Goal: Obtain resource: Download file/media

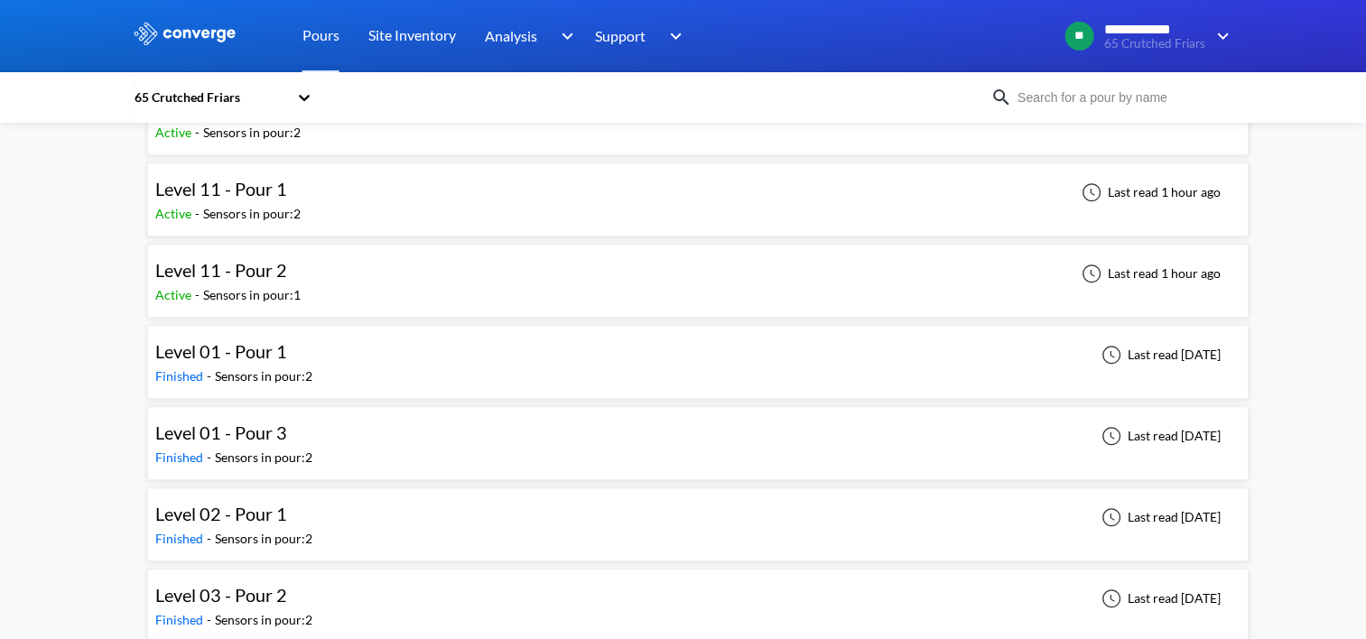
scroll to position [1083, 0]
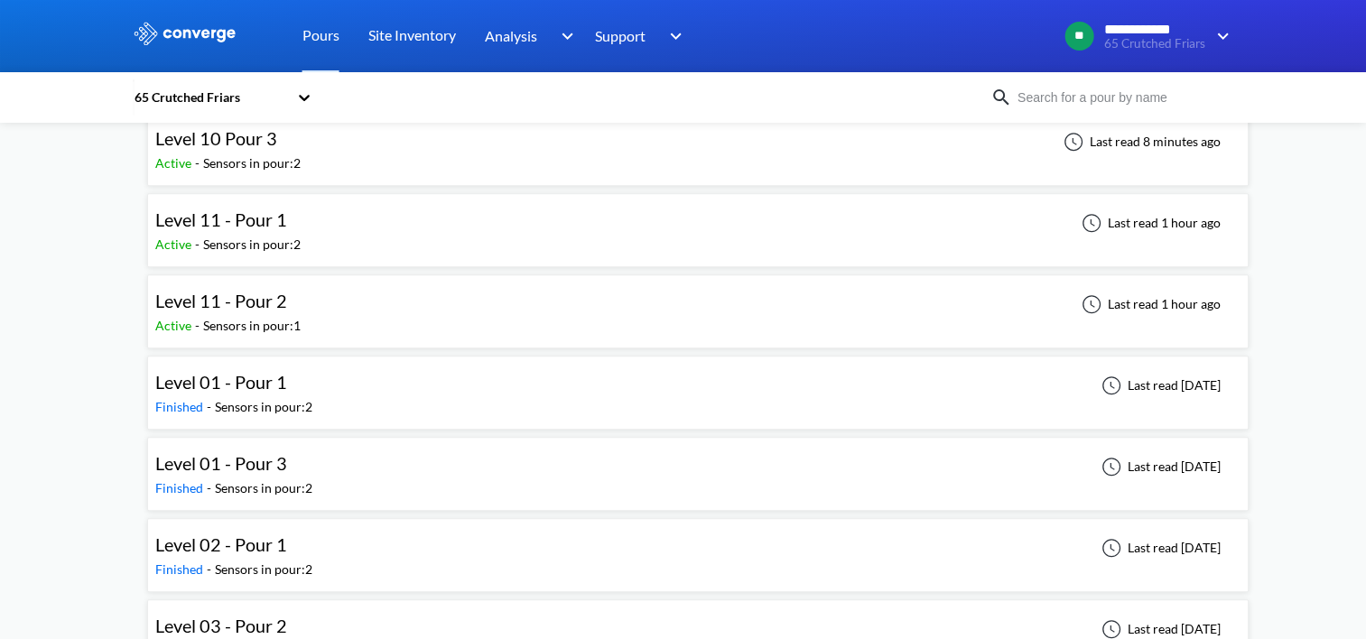
click at [315, 293] on div "Level 11 - Pour 2 Active - Sensors in pour: 1 Last read 1 hour ago" at bounding box center [697, 312] width 1085 height 58
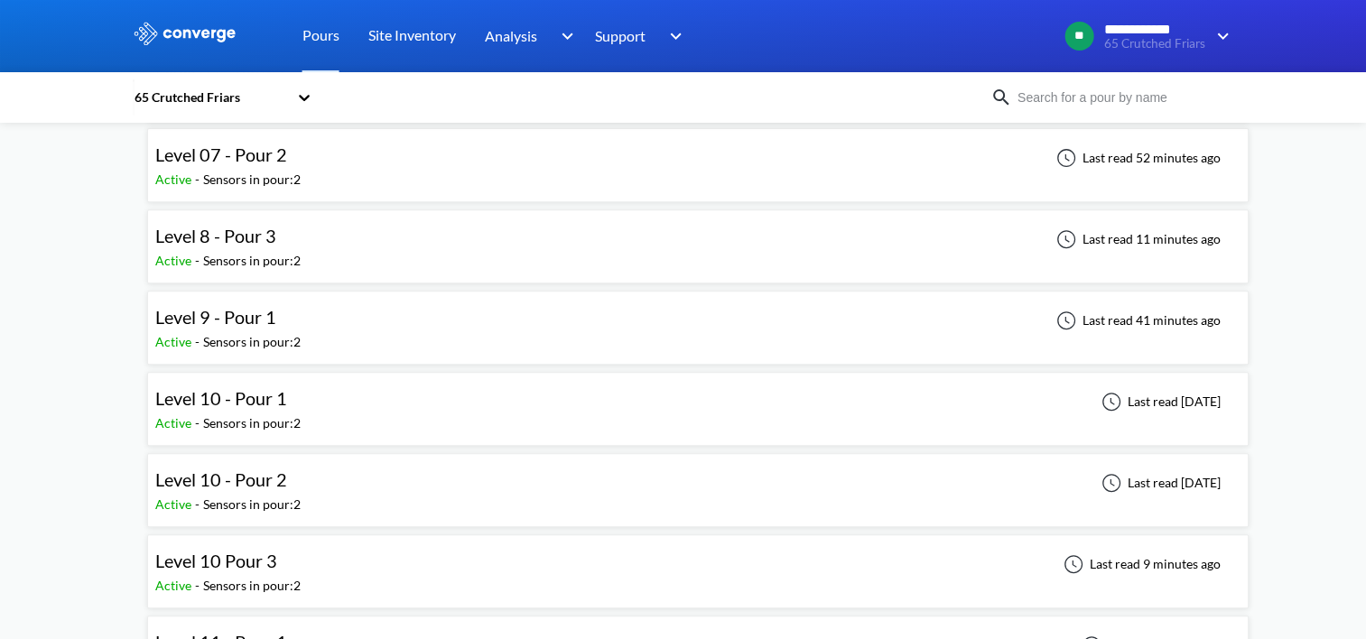
scroll to position [813, 0]
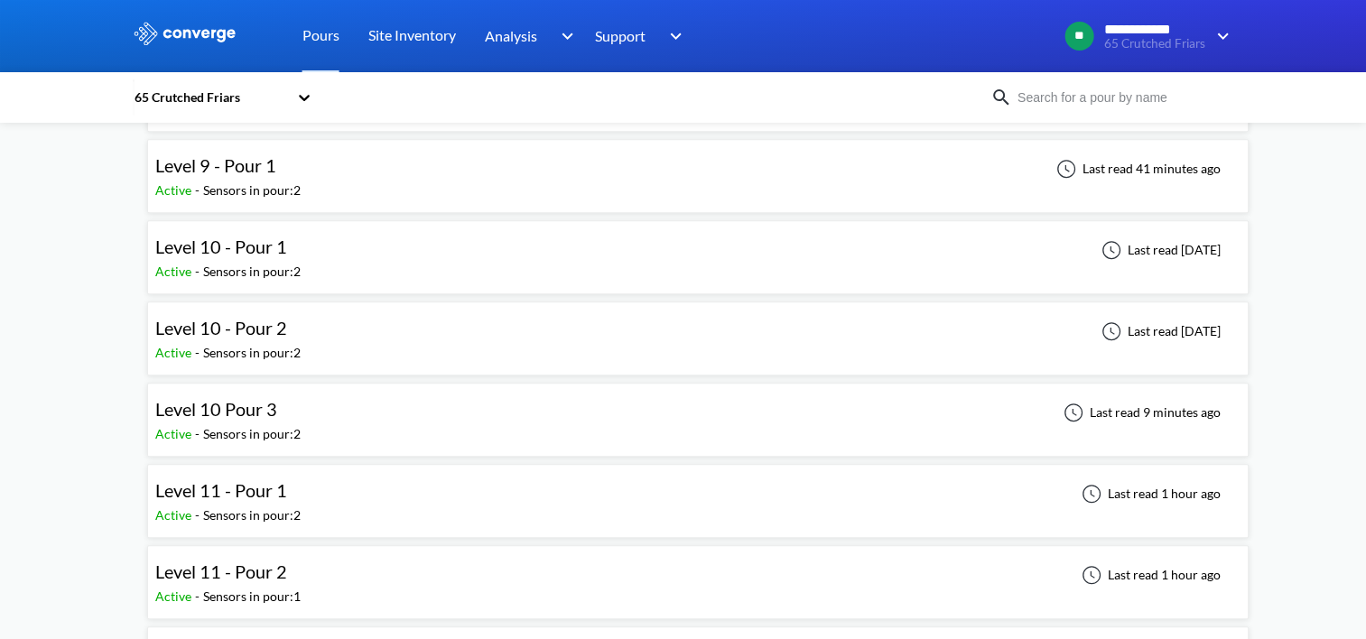
click at [318, 488] on div "Level 11 - Pour 1 Active - Sensors in pour: 2 Last read 1 hour ago" at bounding box center [697, 501] width 1085 height 58
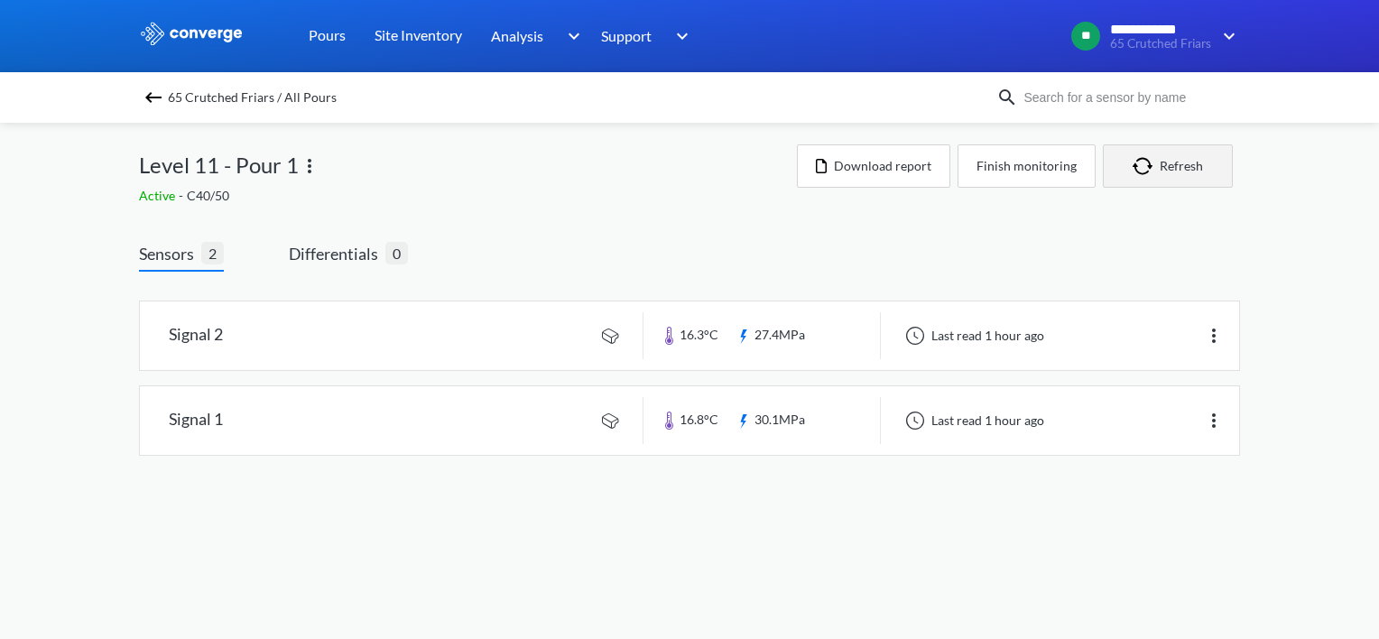
click at [1188, 161] on button "Refresh" at bounding box center [1168, 165] width 130 height 43
click at [878, 163] on button "Download report" at bounding box center [873, 165] width 153 height 43
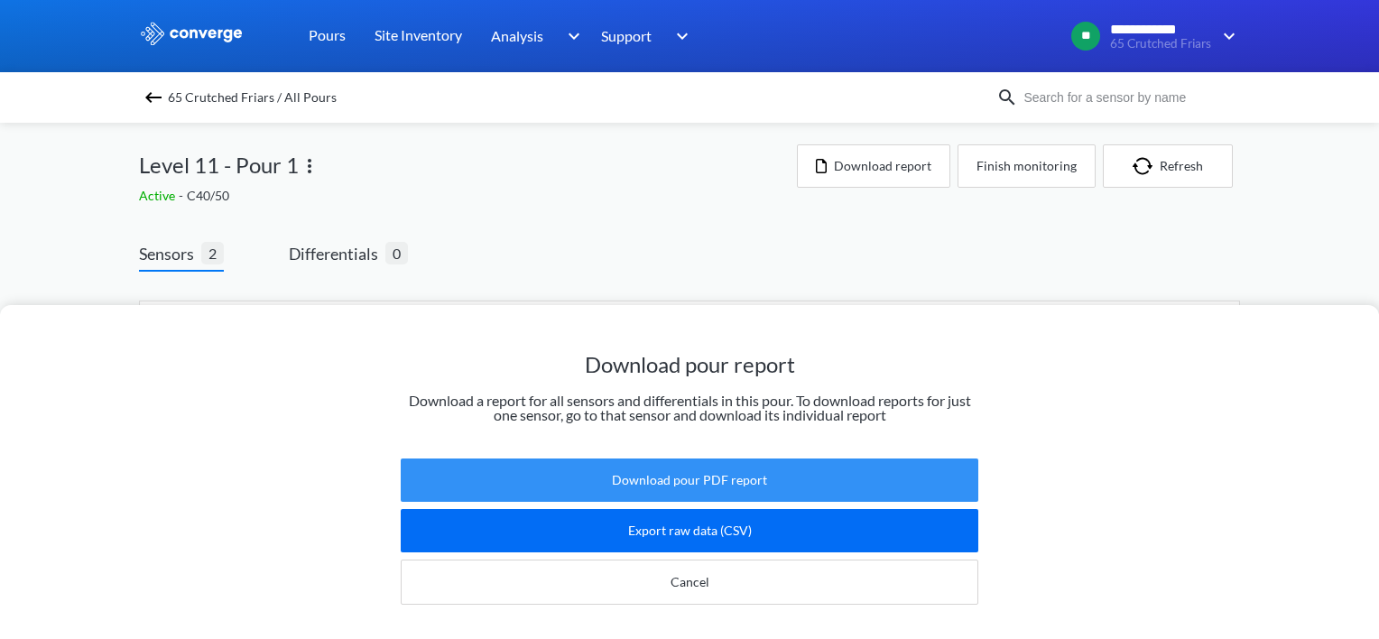
click at [697, 469] on button "Download pour PDF report" at bounding box center [690, 480] width 578 height 43
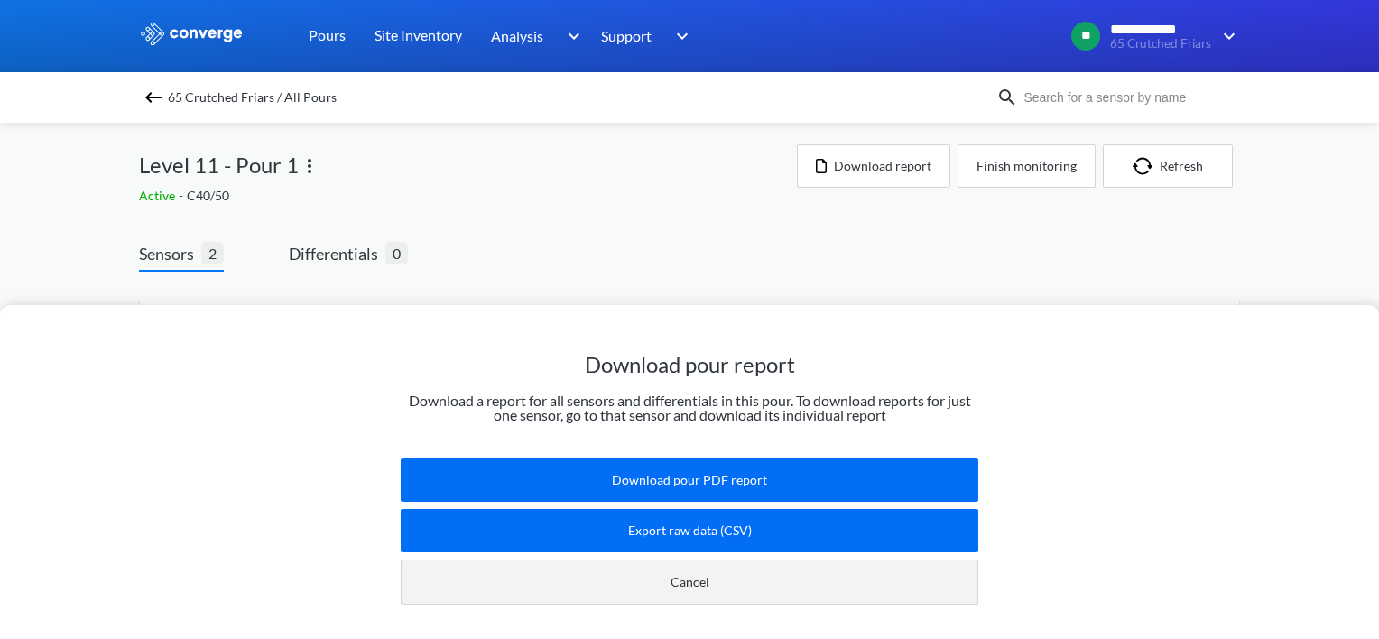
click at [646, 569] on button "Cancel" at bounding box center [690, 582] width 578 height 45
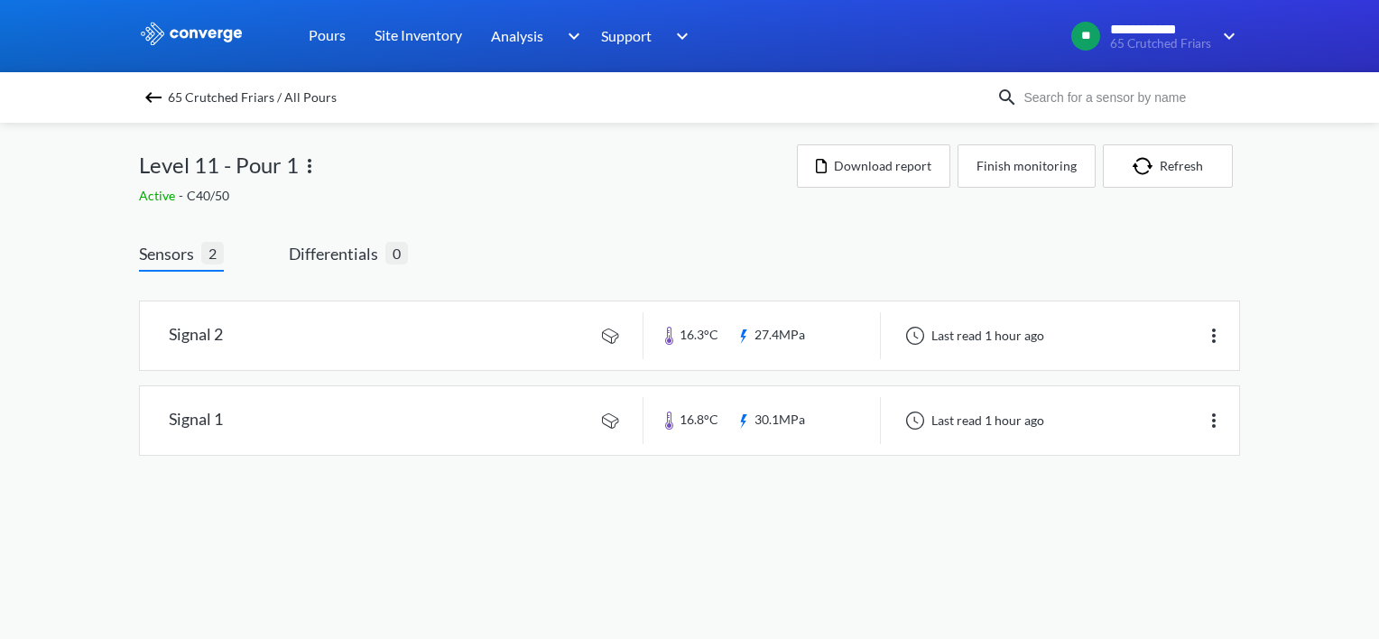
click at [222, 94] on span "65 Crutched Friars / All Pours" at bounding box center [252, 97] width 169 height 25
